Goal: Task Accomplishment & Management: Complete application form

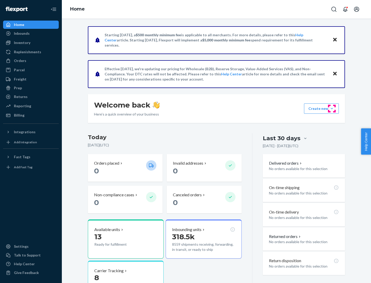
click at [332, 109] on button "Create new Create new inbound Create new order Create new product" at bounding box center [321, 109] width 35 height 10
click at [31, 33] on div "Inbounds" at bounding box center [31, 33] width 55 height 7
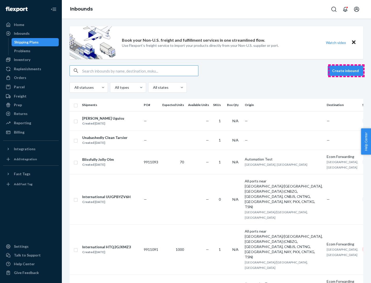
click at [346, 71] on button "Create inbound" at bounding box center [346, 71] width 36 height 10
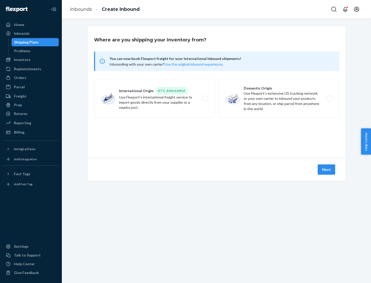
click at [279, 99] on label "Domestic Origin Use Flexport’s extensive US trucking network or your own carrie…" at bounding box center [279, 98] width 121 height 39
click at [330, 99] on input "Domestic Origin Use Flexport’s extensive US trucking network or your own carrie…" at bounding box center [331, 98] width 3 height 3
radio input "true"
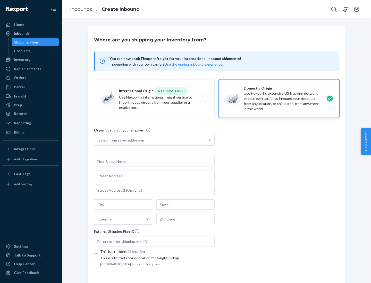
click at [150, 140] on div "Select from saved addresses" at bounding box center [149, 140] width 111 height 10
click at [99, 140] on input "Select from saved addresses" at bounding box center [98, 140] width 1 height 5
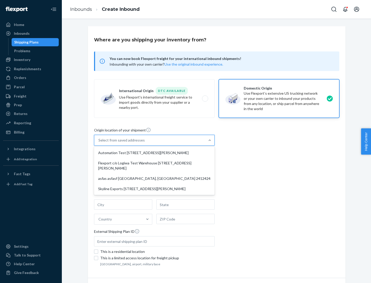
scroll to position [2, 0]
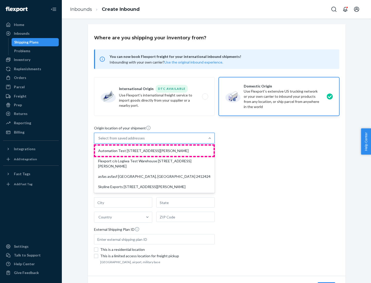
click at [154, 151] on div "Automation Test [STREET_ADDRESS][PERSON_NAME]" at bounding box center [154, 151] width 119 height 10
click at [99, 141] on input "option Automation Test [STREET_ADDRESS][PERSON_NAME] focused, 1 of 4. 4 results…" at bounding box center [98, 138] width 1 height 5
type input "Automation Test"
type input "9th Floor"
type input "[GEOGRAPHIC_DATA]"
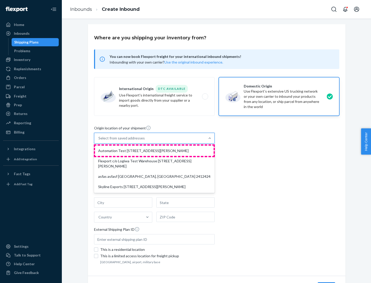
type input "CA"
type input "94104"
type input "[STREET_ADDRESS][PERSON_NAME]"
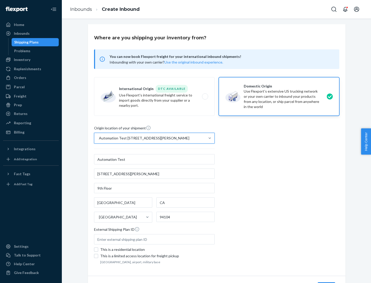
scroll to position [30, 0]
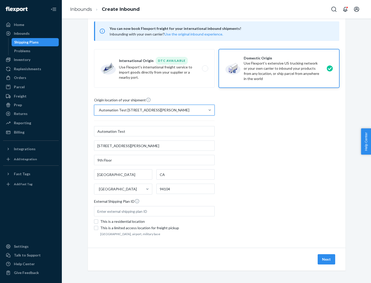
click at [327, 260] on button "Next" at bounding box center [327, 260] width 18 height 10
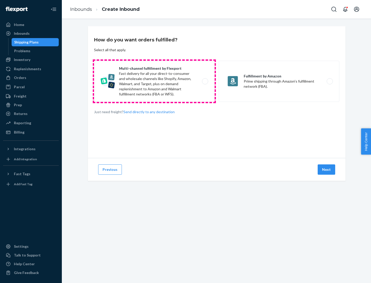
click at [154, 81] on label "Multi-channel fulfillment by Flexport Fast delivery for all your direct-to-cons…" at bounding box center [154, 81] width 121 height 41
click at [205, 81] on input "Multi-channel fulfillment by Flexport Fast delivery for all your direct-to-cons…" at bounding box center [206, 81] width 3 height 3
radio input "true"
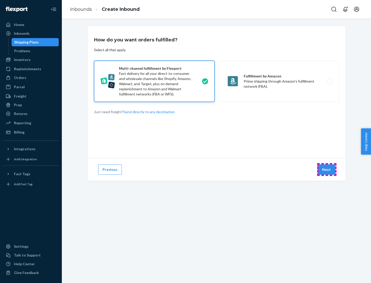
click at [327, 170] on button "Next" at bounding box center [327, 170] width 18 height 10
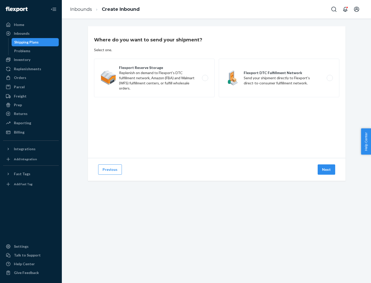
click at [279, 78] on label "Flexport DTC Fulfillment Network Send your shipment directly to Flexport's dire…" at bounding box center [279, 78] width 121 height 39
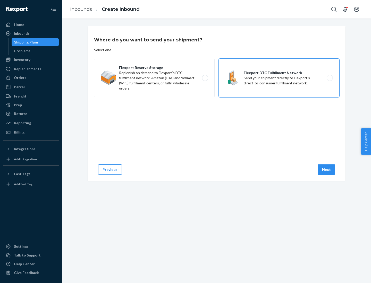
click at [330, 78] on input "Flexport DTC Fulfillment Network Send your shipment directly to Flexport's dire…" at bounding box center [331, 78] width 3 height 3
radio input "true"
click at [327, 170] on button "Next" at bounding box center [327, 170] width 18 height 10
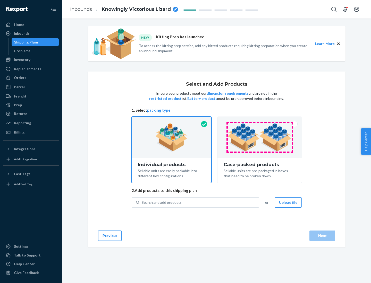
click at [260, 138] on img at bounding box center [260, 137] width 64 height 28
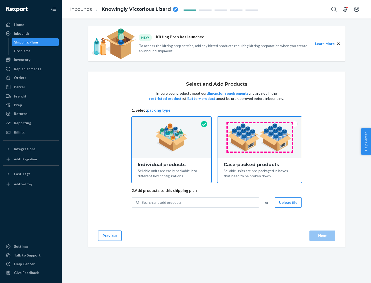
click at [260, 120] on input "Case-packed products Sellable units are pre-packaged in boxes that need to be b…" at bounding box center [259, 118] width 3 height 3
radio input "true"
radio input "false"
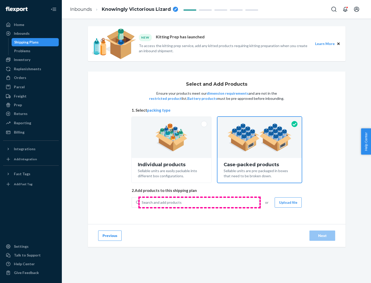
click at [199, 203] on div "Search and add products" at bounding box center [199, 202] width 119 height 9
click at [142, 203] on input "Search and add products" at bounding box center [142, 202] width 1 height 5
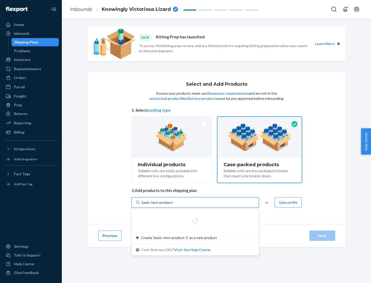
type input "basic-test-product-1"
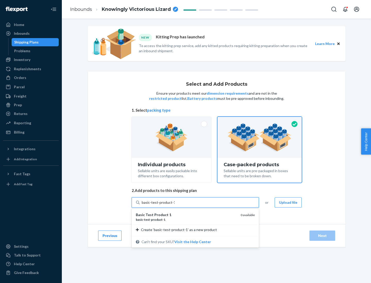
click at [186, 220] on div "basic - test - product - 1" at bounding box center [186, 220] width 101 height 4
click at [175, 205] on input "basic-test-product-1" at bounding box center [158, 202] width 33 height 5
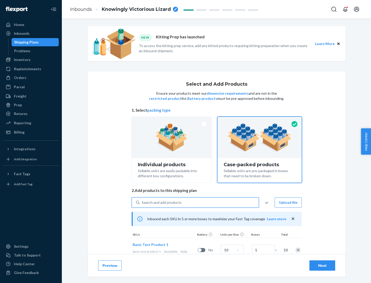
scroll to position [19, 0]
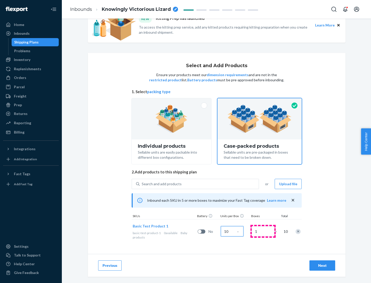
type input "10"
type input "7"
click at [322, 266] on div "Next" at bounding box center [322, 265] width 17 height 5
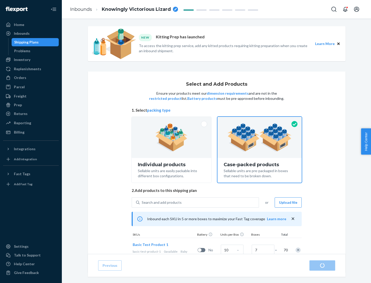
radio input "true"
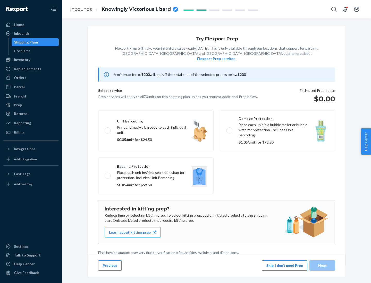
scroll to position [1, 0]
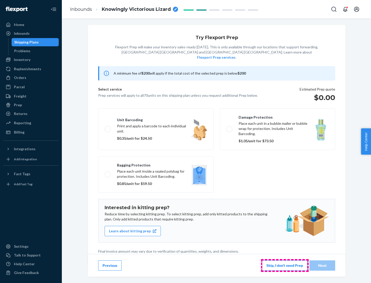
click at [285, 266] on button "Skip, I don't need Prep" at bounding box center [284, 266] width 45 height 10
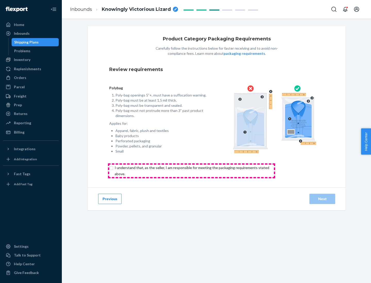
click at [191, 171] on input "checkbox" at bounding box center [194, 171] width 171 height 12
checkbox input "true"
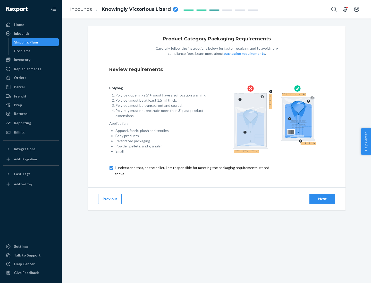
click at [322, 199] on div "Next" at bounding box center [322, 199] width 17 height 5
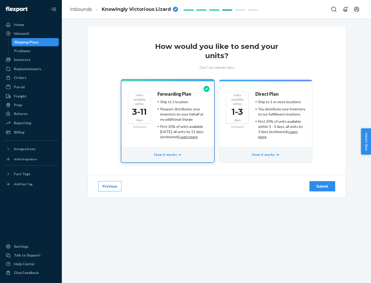
click at [266, 117] on ul "Ship to 1 or more locations You distribute your inventory to our fulfillment lo…" at bounding box center [280, 119] width 50 height 40
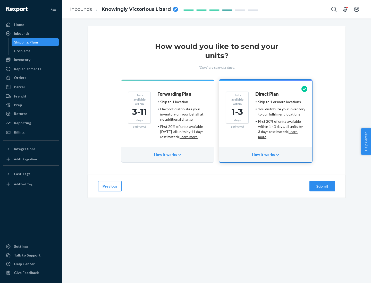
click at [322, 187] on div "Submit" at bounding box center [322, 186] width 17 height 5
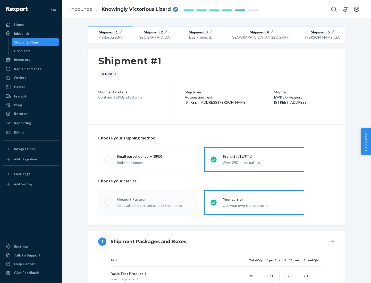
radio input "true"
radio input "false"
radio input "true"
radio input "false"
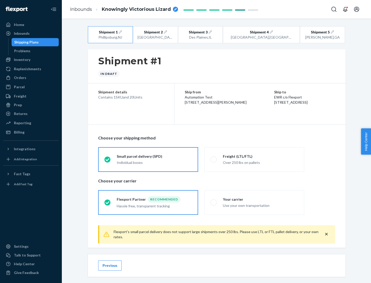
scroll to position [6, 0]
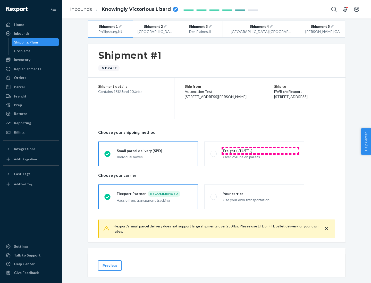
click at [261, 151] on div "Freight (LTL/FTL)" at bounding box center [260, 150] width 75 height 5
click at [214, 152] on input "Freight (LTL/FTL) Over 250 lbs on pallets" at bounding box center [212, 153] width 3 height 3
radio input "true"
radio input "false"
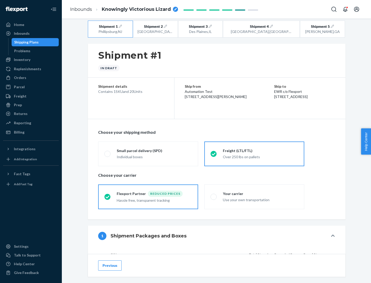
scroll to position [49, 0]
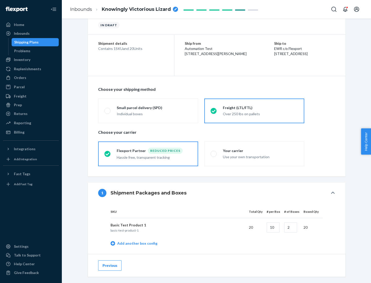
click at [261, 151] on div "Your carrier" at bounding box center [260, 150] width 75 height 5
click at [214, 152] on input "Your carrier Use your own transportation" at bounding box center [212, 153] width 3 height 3
radio input "true"
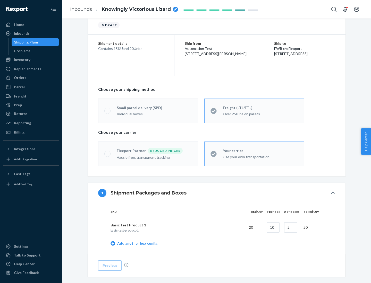
radio input "false"
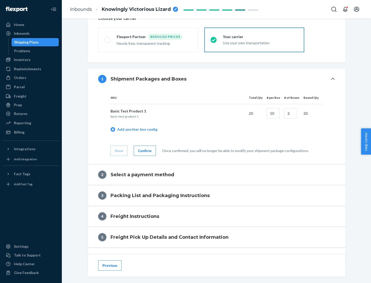
click at [144, 151] on div "Confirm" at bounding box center [144, 150] width 13 height 5
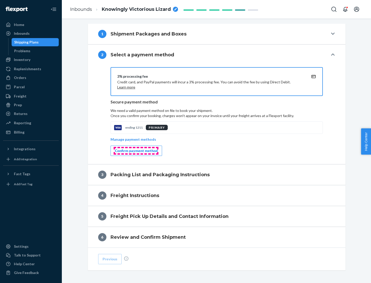
click at [136, 151] on div "Confirm payment method" at bounding box center [136, 150] width 43 height 5
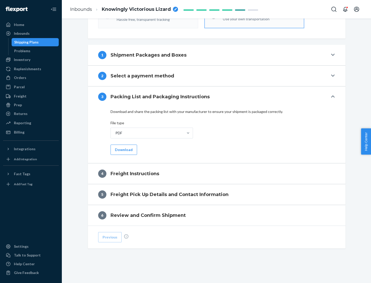
scroll to position [186, 0]
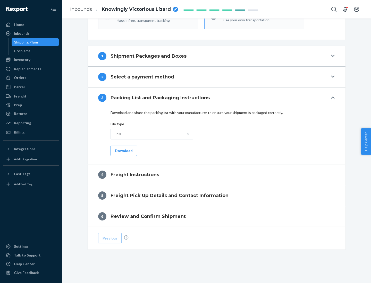
click at [123, 151] on button "Download" at bounding box center [124, 151] width 27 height 10
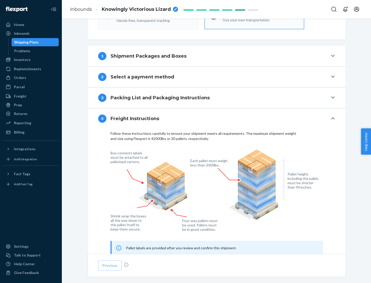
scroll to position [312, 0]
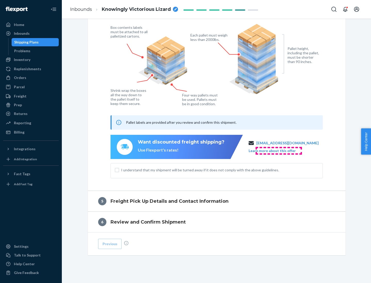
click at [279, 151] on button "Learn more about this offer" at bounding box center [272, 150] width 47 height 5
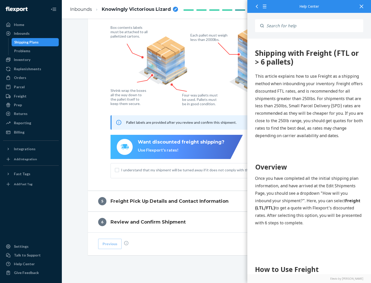
scroll to position [0, 0]
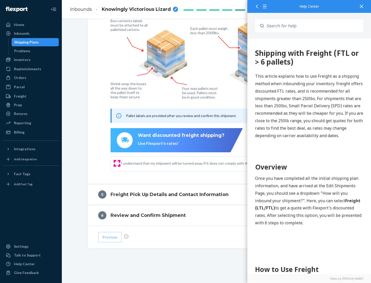
click at [117, 163] on input "I understand that my shipment will be turned away if it does not comply with th…" at bounding box center [117, 164] width 4 height 4
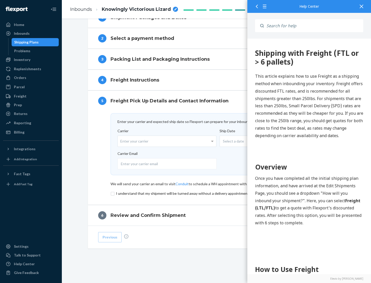
scroll to position [224, 0]
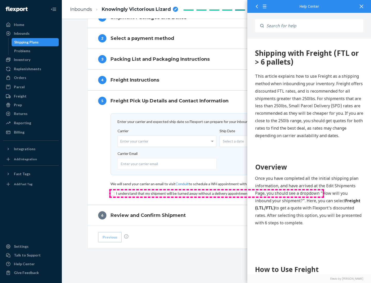
click at [217, 194] on input "checkbox" at bounding box center [217, 194] width 212 height 6
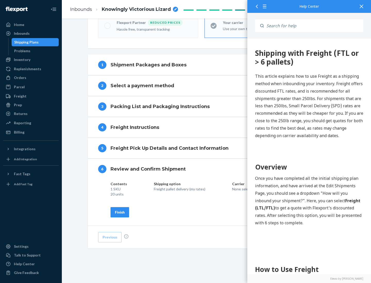
scroll to position [177, 0]
click at [120, 212] on div "Finish" at bounding box center [120, 212] width 10 height 5
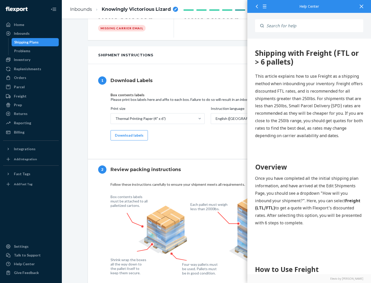
scroll to position [0, 0]
